Goal: Task Accomplishment & Management: Manage account settings

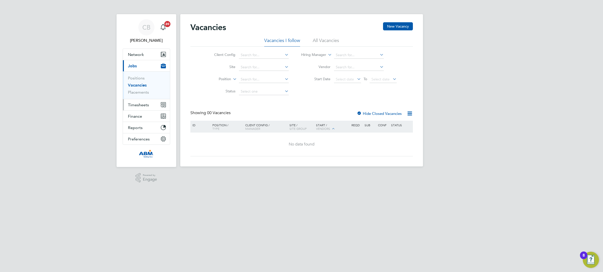
click at [143, 103] on span "Timesheets" at bounding box center [138, 104] width 21 height 5
click at [147, 104] on span "Timesheets" at bounding box center [138, 104] width 21 height 5
click at [143, 91] on link "Timesheets" at bounding box center [138, 89] width 21 height 5
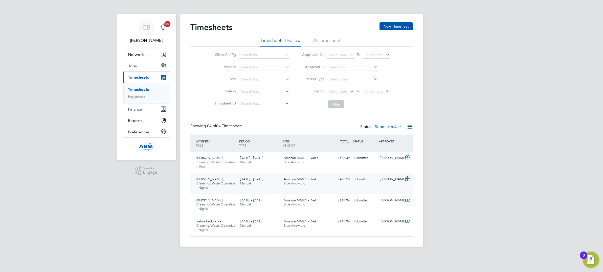
click at [406, 178] on icon at bounding box center [407, 178] width 6 height 4
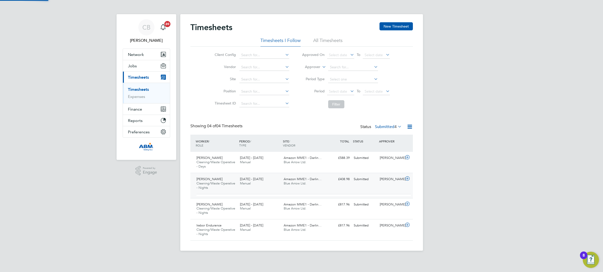
scroll to position [8, 49]
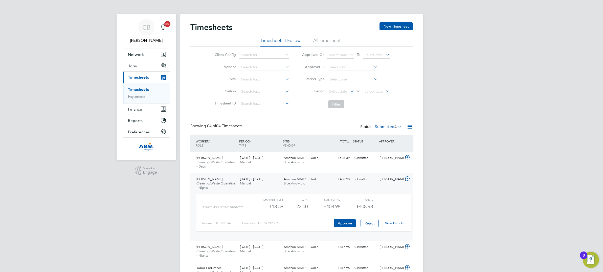
click at [396, 223] on link "View Details" at bounding box center [394, 223] width 18 height 4
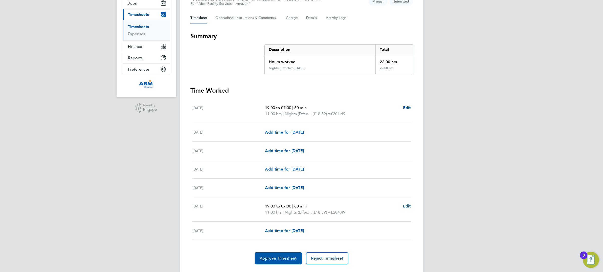
scroll to position [76, 0]
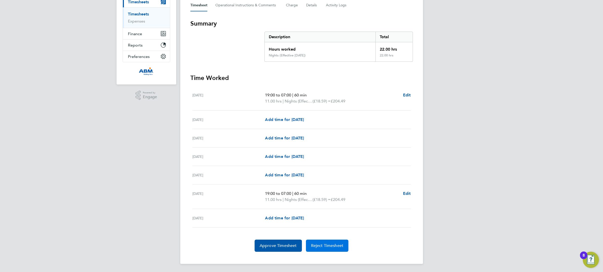
click at [334, 244] on span "Reject Timesheet" at bounding box center [327, 245] width 33 height 5
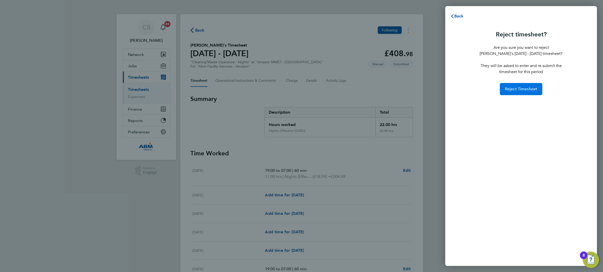
click at [524, 88] on span "Reject Timesheet" at bounding box center [521, 88] width 33 height 5
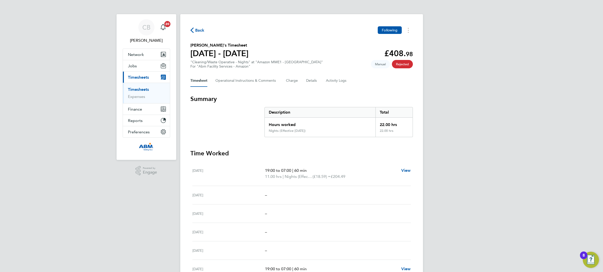
click at [141, 89] on link "Timesheets" at bounding box center [138, 89] width 21 height 5
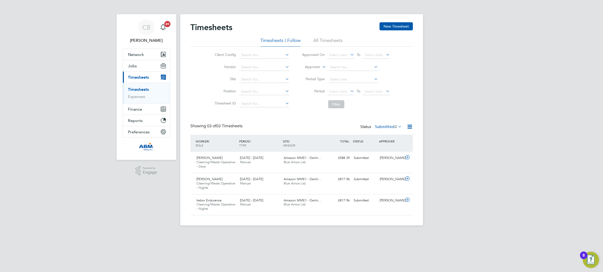
click at [396, 125] on icon at bounding box center [396, 126] width 0 height 7
drag, startPoint x: 443, startPoint y: 194, endPoint x: 425, endPoint y: 186, distance: 19.3
click at [442, 194] on div "CB Craig Bennett Notifications 20 Applications: Network Sites Workers Jobs Posi…" at bounding box center [301, 116] width 603 height 233
click at [404, 157] on icon at bounding box center [407, 157] width 6 height 4
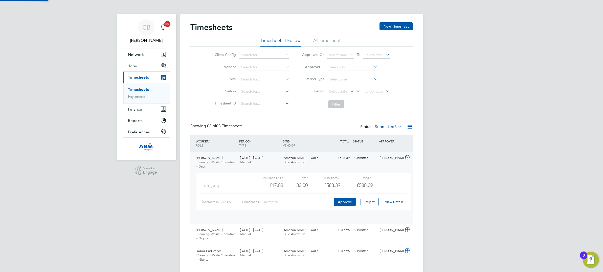
scroll to position [8, 49]
click at [406, 157] on icon at bounding box center [407, 157] width 6 height 4
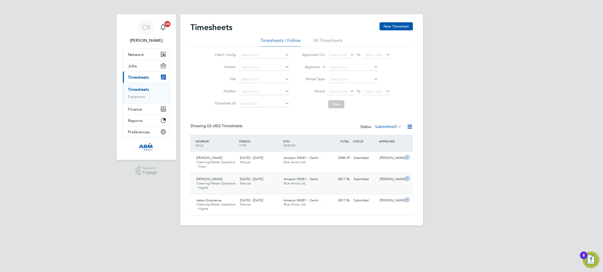
click at [406, 178] on icon at bounding box center [407, 178] width 6 height 4
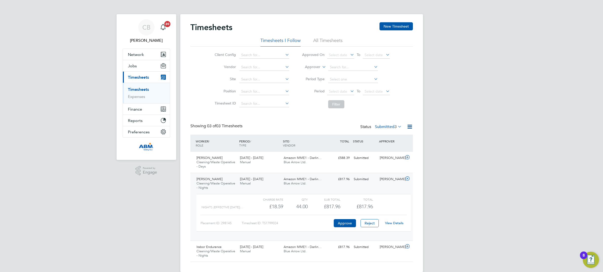
click at [439, 224] on div "CB Craig Bennett Notifications 20 Applications: Network Sites Workers Jobs Posi…" at bounding box center [301, 140] width 603 height 280
click at [407, 178] on icon at bounding box center [407, 178] width 6 height 4
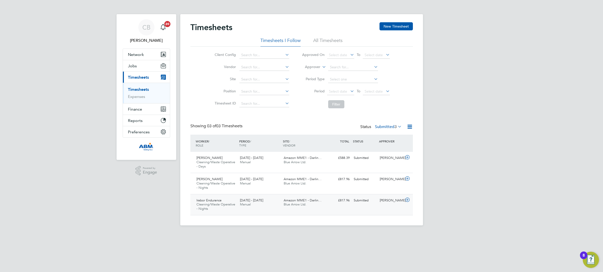
click at [408, 199] on icon at bounding box center [407, 200] width 6 height 4
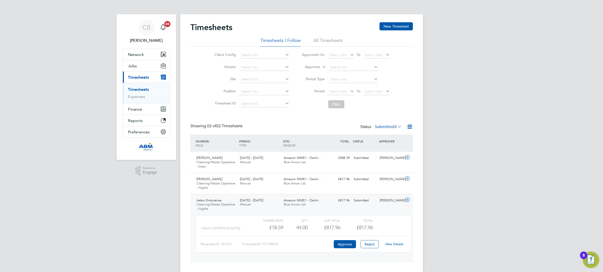
click at [407, 199] on icon at bounding box center [407, 200] width 6 height 4
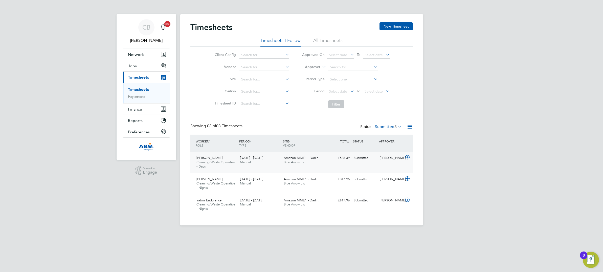
click at [405, 157] on icon at bounding box center [407, 157] width 6 height 4
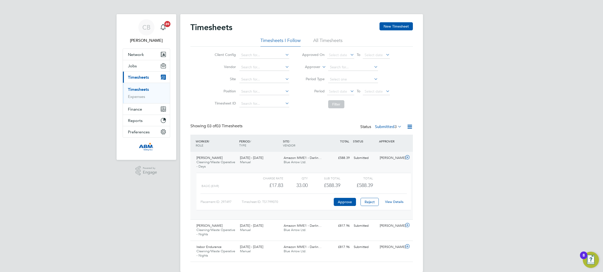
click at [409, 156] on icon at bounding box center [407, 157] width 6 height 4
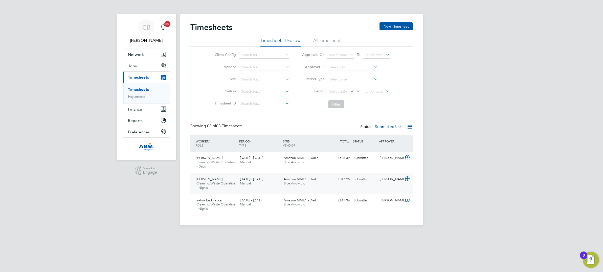
click at [408, 179] on icon at bounding box center [407, 178] width 6 height 4
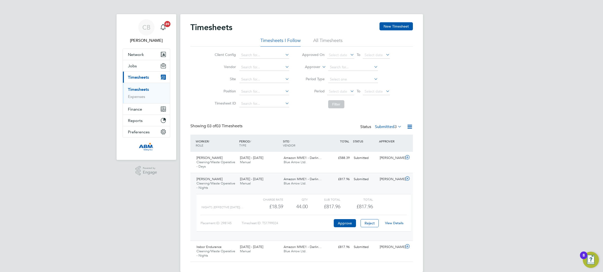
click at [408, 179] on icon at bounding box center [407, 178] width 6 height 4
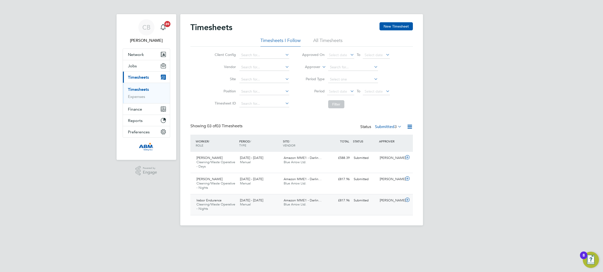
click at [407, 199] on icon at bounding box center [407, 200] width 6 height 4
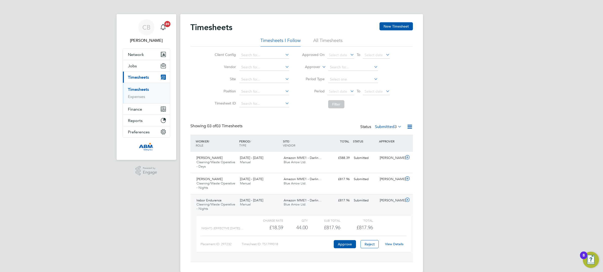
click at [405, 200] on icon at bounding box center [407, 200] width 6 height 4
